Goal: Transaction & Acquisition: Purchase product/service

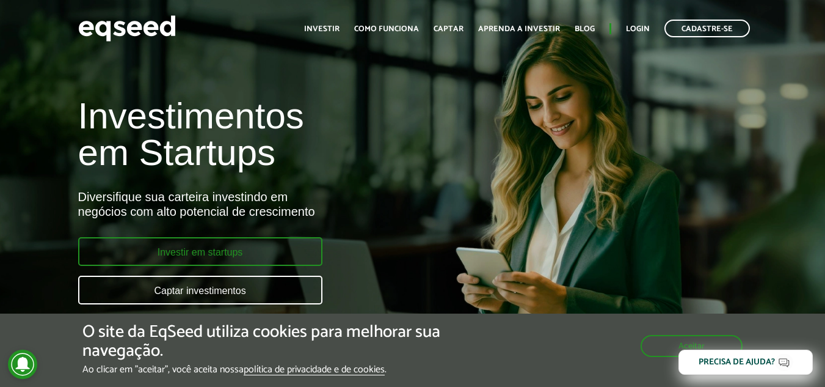
click at [213, 259] on link "Investir em startups" at bounding box center [200, 251] width 244 height 29
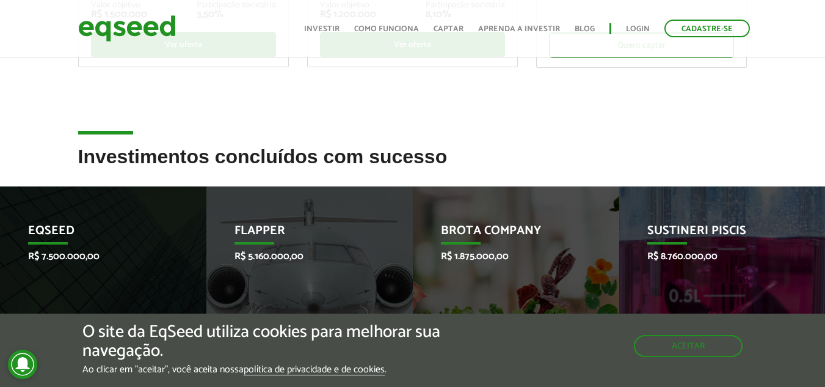
scroll to position [415, 0]
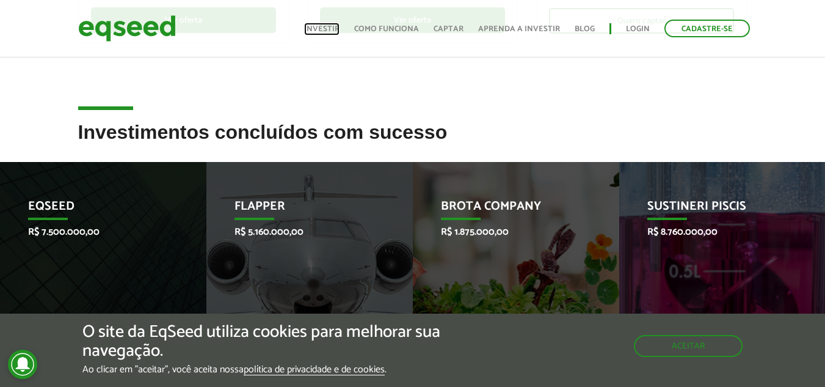
click at [335, 30] on link "Investir" at bounding box center [321, 29] width 35 height 8
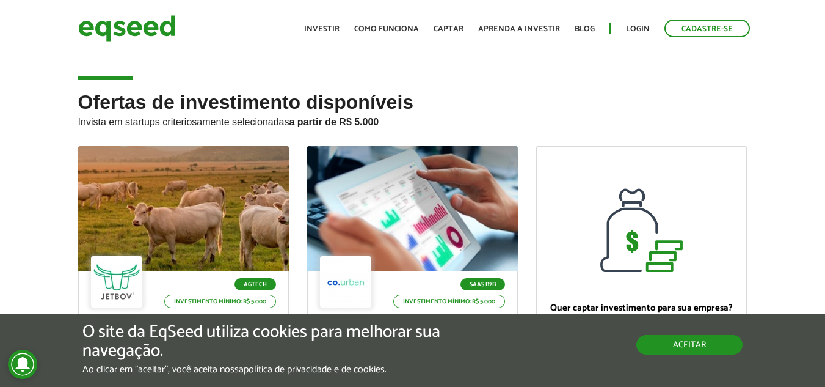
click at [692, 349] on button "Aceitar" at bounding box center [690, 345] width 106 height 20
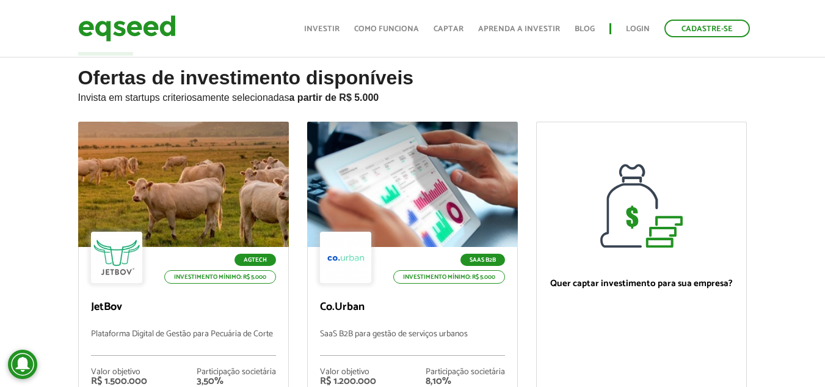
scroll to position [49, 0]
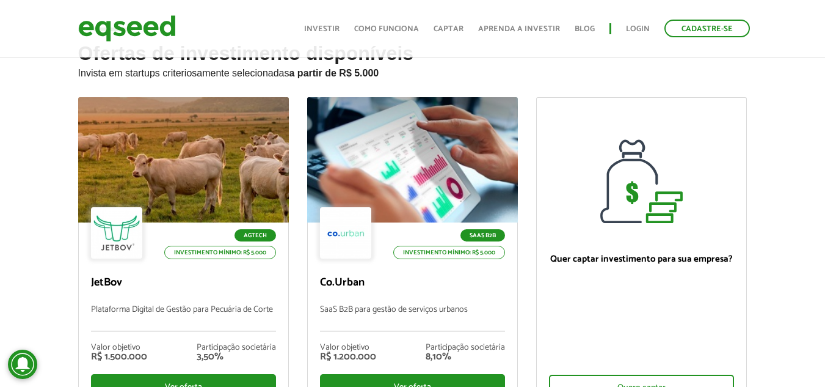
click at [763, 219] on div "Ofertas de investimento disponíveis Invista em startups criteriosamente selecio…" at bounding box center [412, 265] width 825 height 445
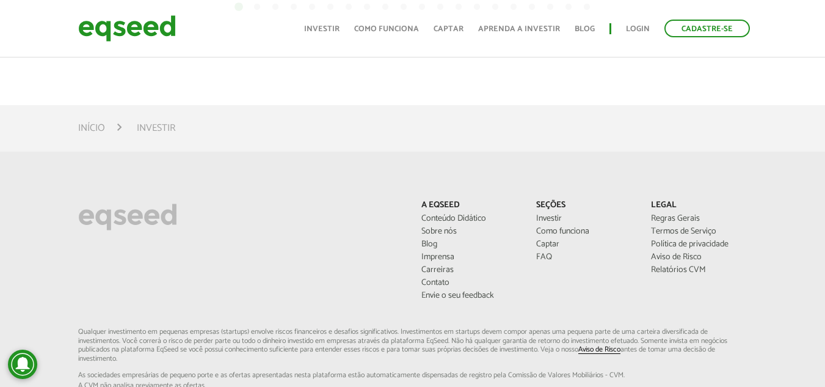
scroll to position [855, 0]
